Goal: Check status: Check status

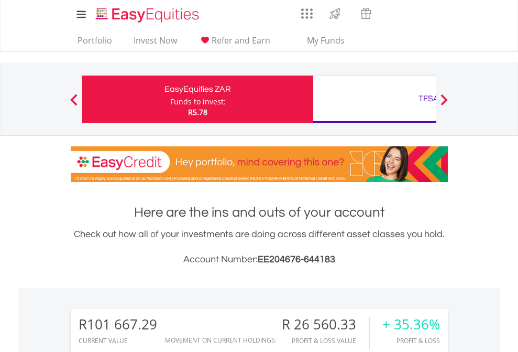
scroll to position [101, 165]
click at [170, 99] on div "Funds to invest:" at bounding box center [198, 101] width 56 height 10
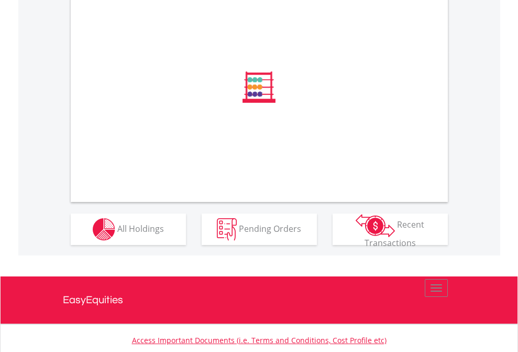
click at [117, 234] on span "All Holdings" at bounding box center [140, 228] width 47 height 12
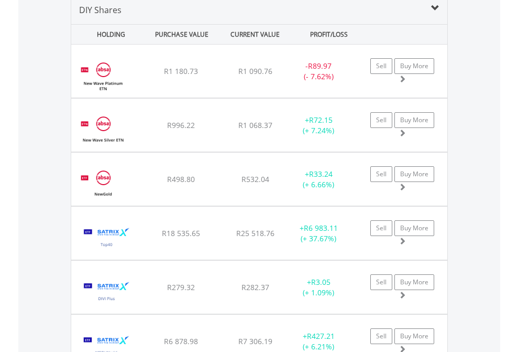
scroll to position [1013, 0]
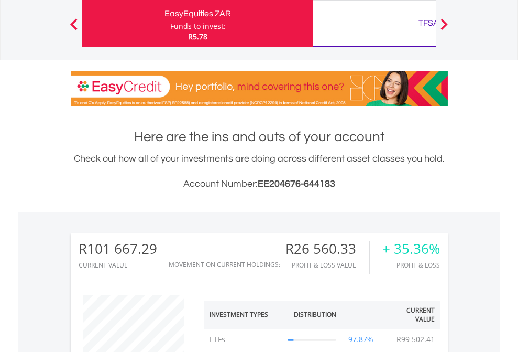
scroll to position [101, 165]
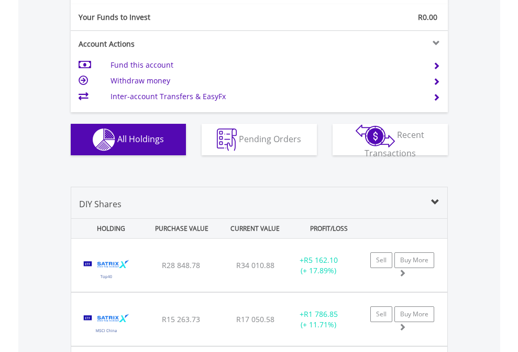
scroll to position [1165, 0]
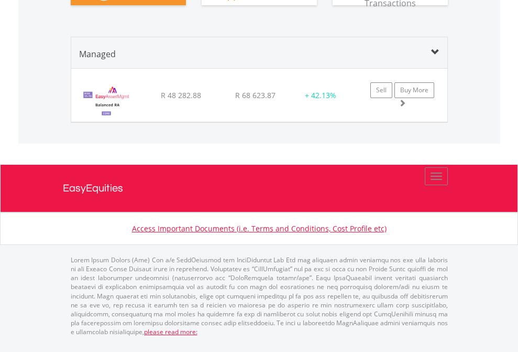
scroll to position [1025, 0]
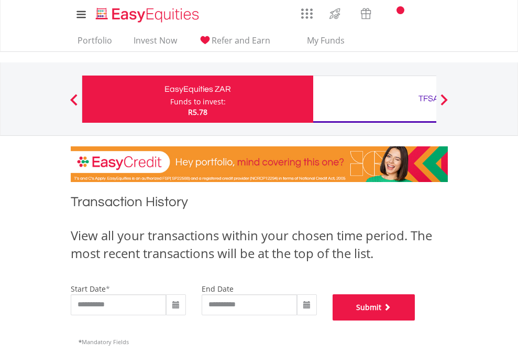
click at [416, 320] on button "Submit" at bounding box center [374, 307] width 83 height 26
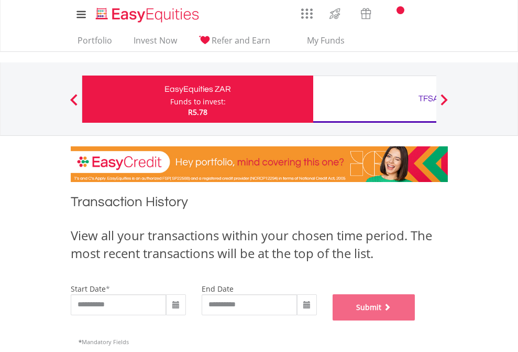
scroll to position [425, 0]
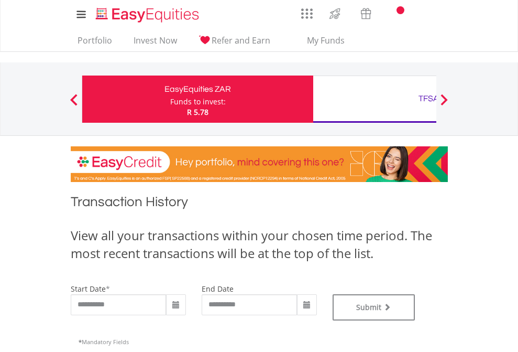
click at [375, 99] on div "TFSA" at bounding box center [429, 98] width 219 height 15
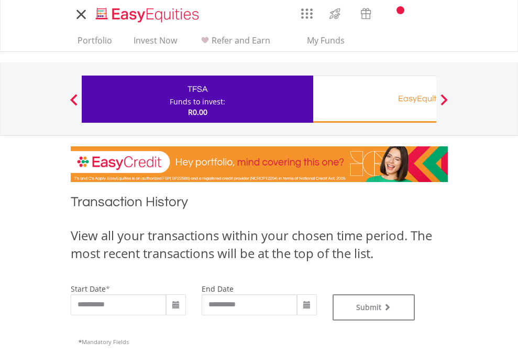
type input "**********"
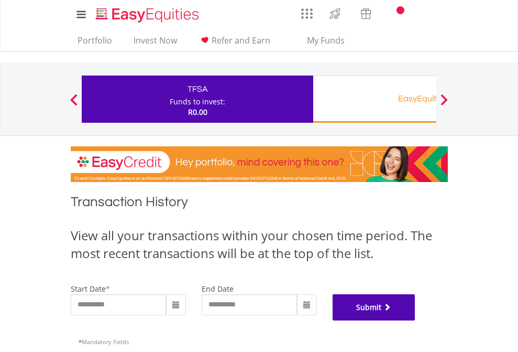
click at [416, 320] on button "Submit" at bounding box center [374, 307] width 83 height 26
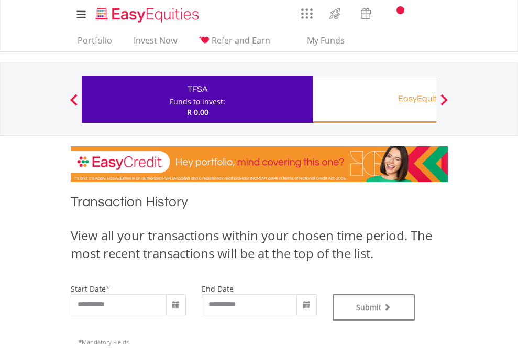
click at [375, 99] on div "EasyEquities RA" at bounding box center [429, 98] width 219 height 15
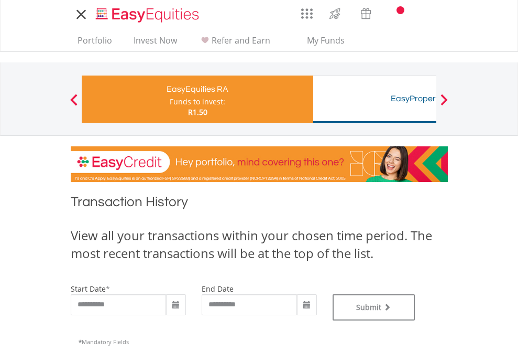
type input "**********"
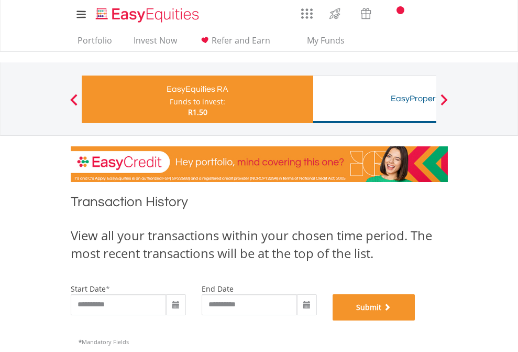
click at [416, 320] on button "Submit" at bounding box center [374, 307] width 83 height 26
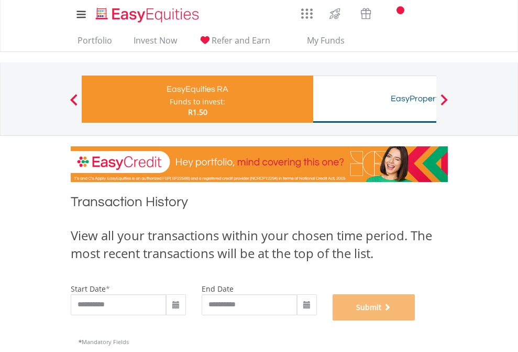
scroll to position [425, 0]
